Goal: Information Seeking & Learning: Learn about a topic

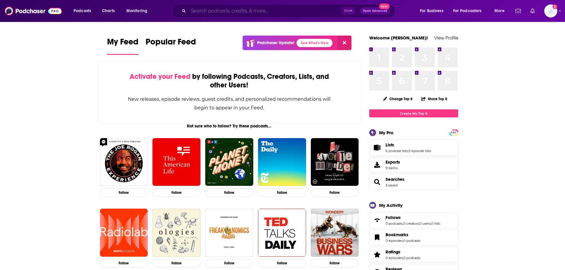
click at [257, 12] on input "Search podcasts, credits, & more..." at bounding box center [264, 10] width 153 height 9
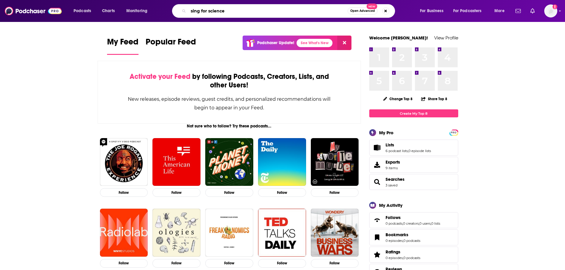
type input "sing for science"
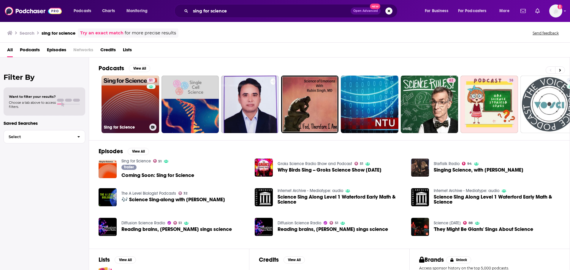
click at [122, 100] on link "51 Sing for Science" at bounding box center [130, 105] width 58 height 58
